Goal: Go to known website: Access a specific website the user already knows

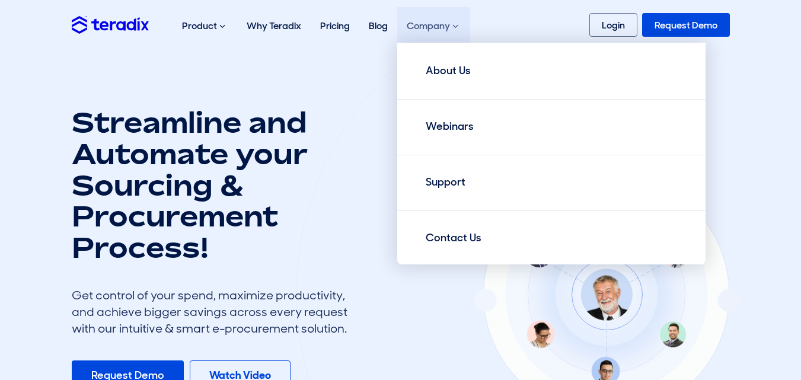
click at [627, 21] on link "Login" at bounding box center [613, 25] width 48 height 24
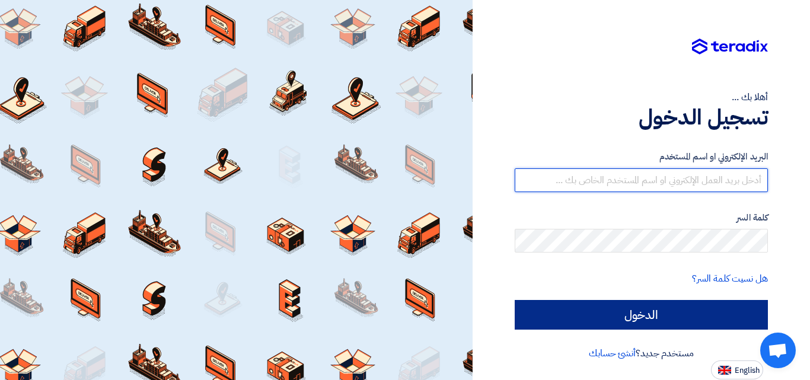
type input "waraich@hahest.com"
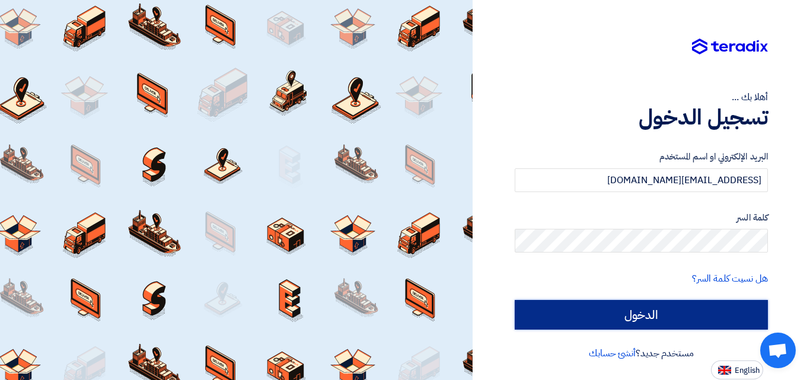
click at [593, 315] on input "الدخول" at bounding box center [641, 315] width 253 height 30
click at [576, 310] on input "الدخول" at bounding box center [641, 315] width 253 height 30
